Goal: Task Accomplishment & Management: Use online tool/utility

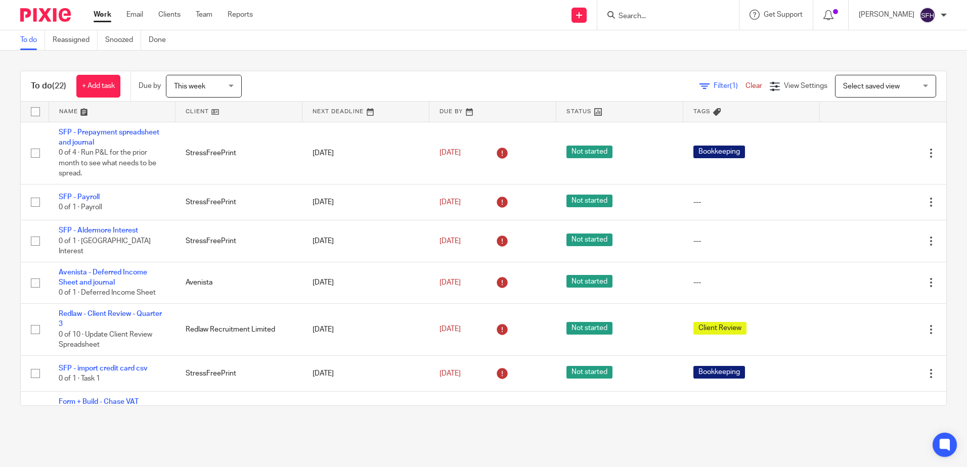
click at [241, 114] on link at bounding box center [238, 112] width 126 height 20
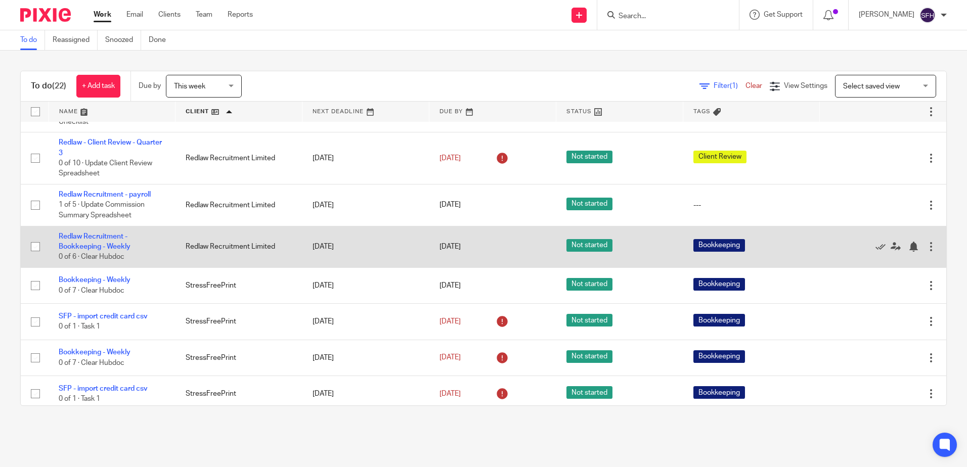
scroll to position [253, 0]
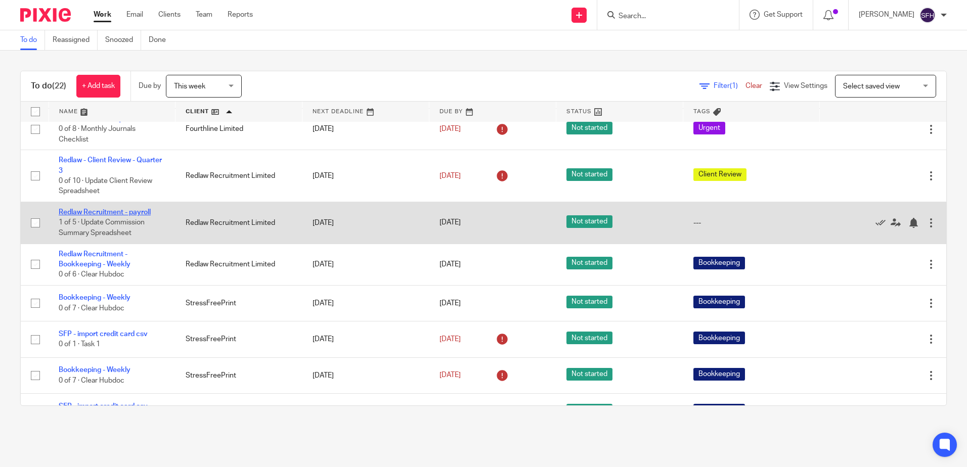
click at [109, 216] on link "Redlaw Recruitment - payroll" at bounding box center [105, 212] width 92 height 7
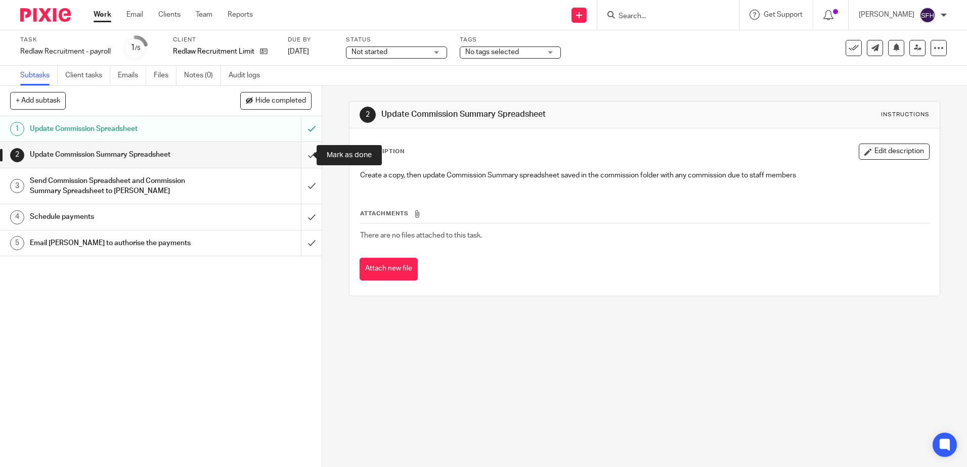
click at [305, 150] on input "submit" at bounding box center [161, 154] width 322 height 25
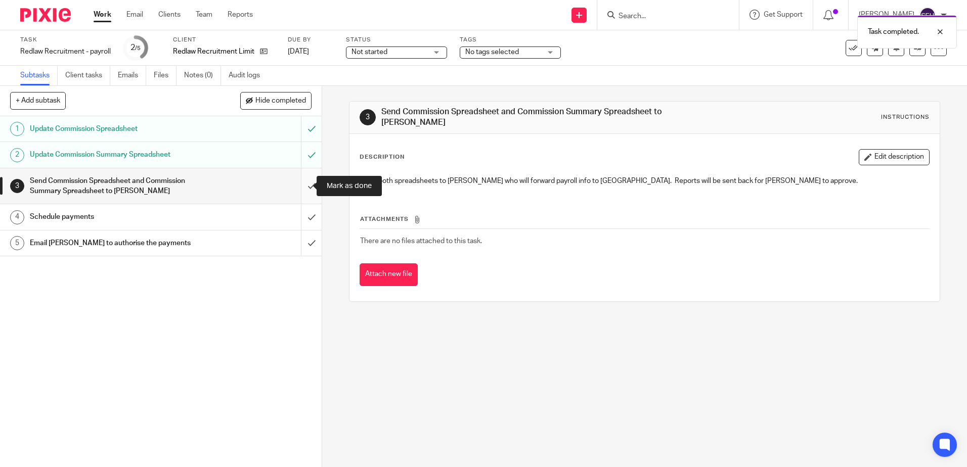
click at [299, 189] on input "submit" at bounding box center [161, 186] width 322 height 36
